Goal: Information Seeking & Learning: Learn about a topic

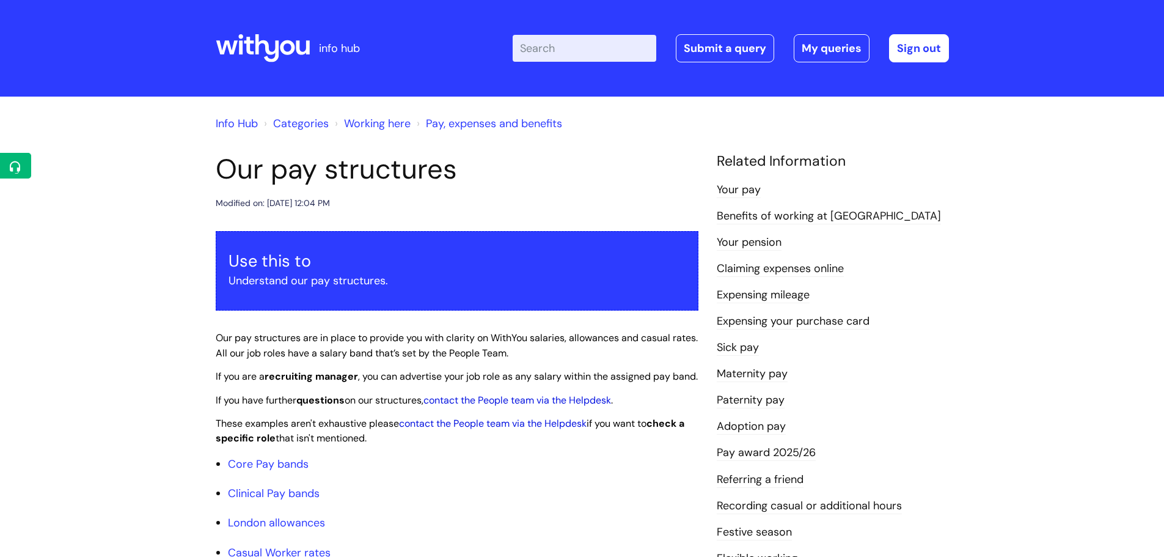
click at [562, 49] on input "Enter your search term here..." at bounding box center [585, 48] width 144 height 27
type input "mat"
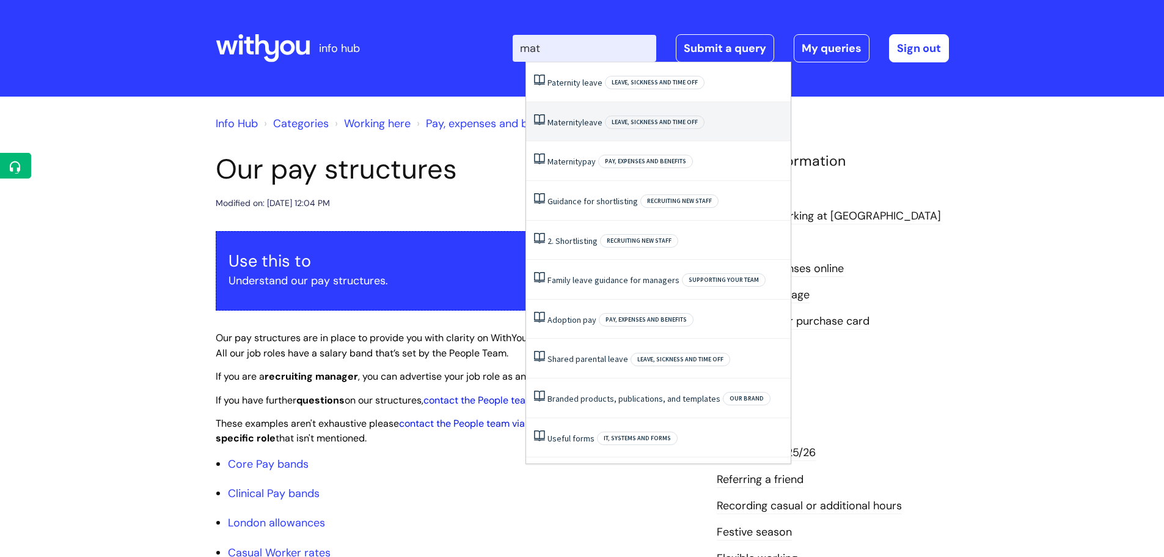
click at [576, 121] on span "Maternity" at bounding box center [565, 122] width 35 height 11
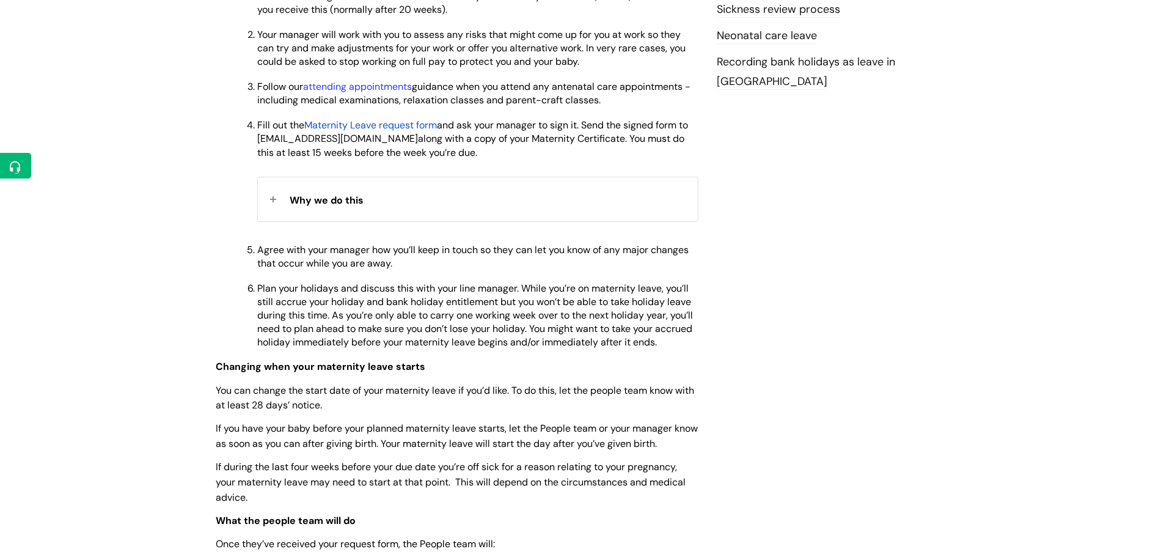
scroll to position [489, 0]
